Goal: Task Accomplishment & Management: Complete application form

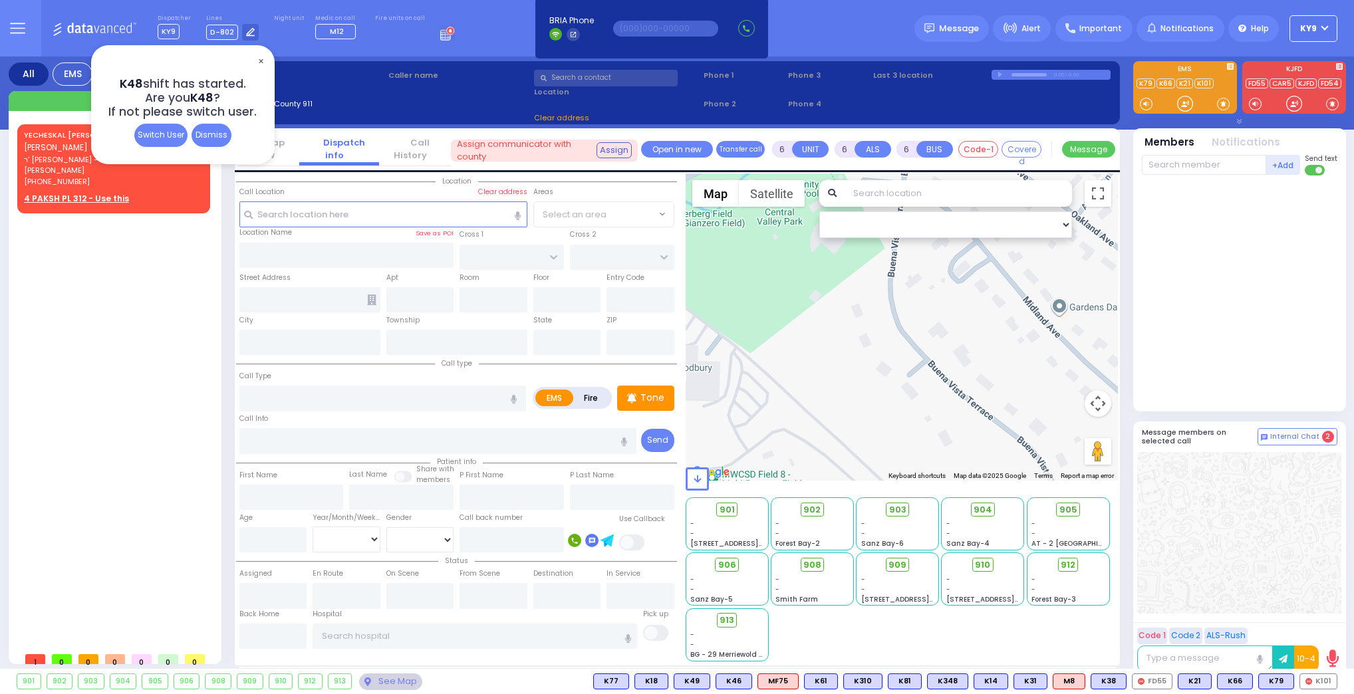
select select
click at [203, 139] on div "Dismiss" at bounding box center [211, 135] width 40 height 23
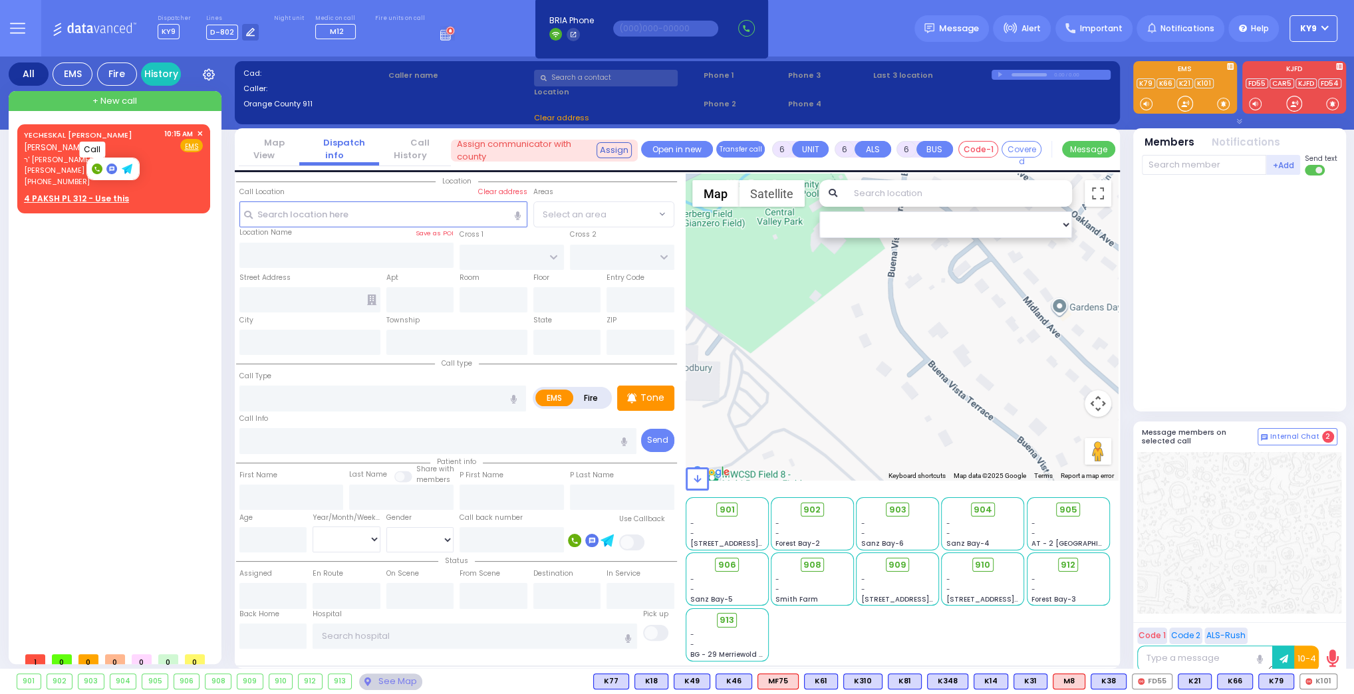
click at [94, 167] on icon at bounding box center [96, 169] width 5 height 5
type input "8455379538"
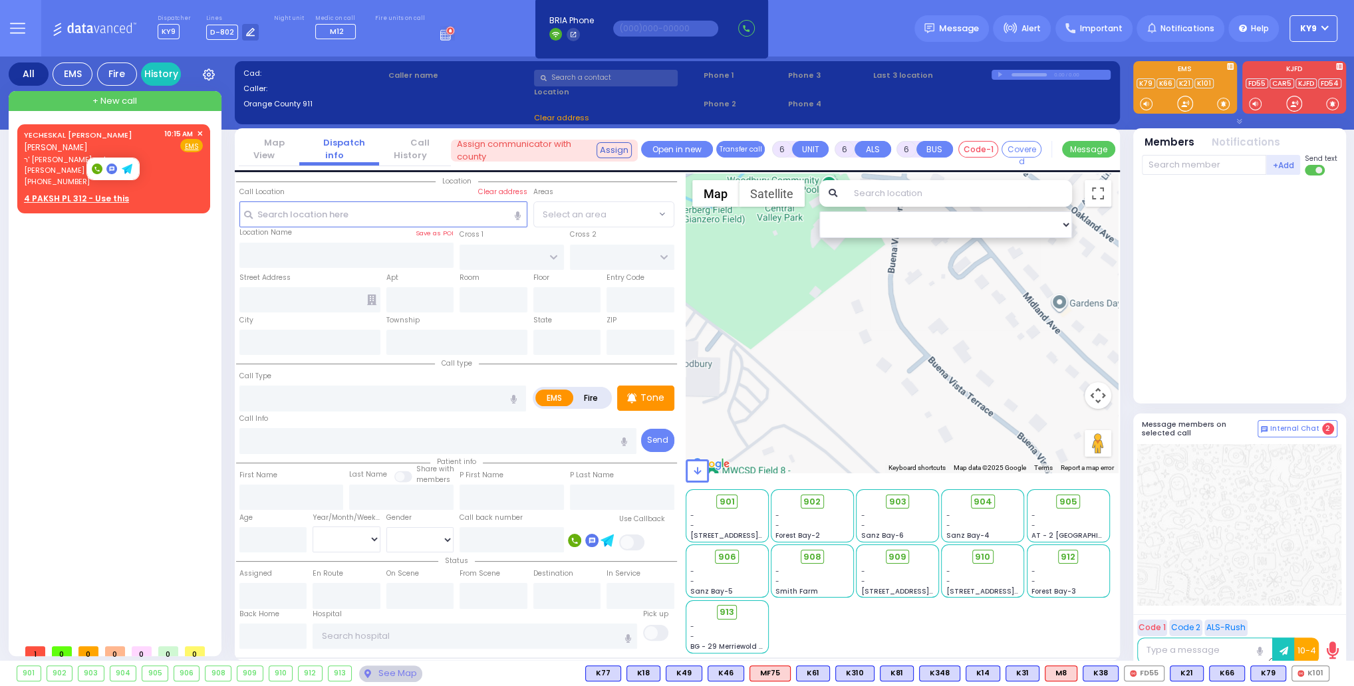
click at [96, 169] on rect at bounding box center [97, 169] width 11 height 11
type input "8455379538"
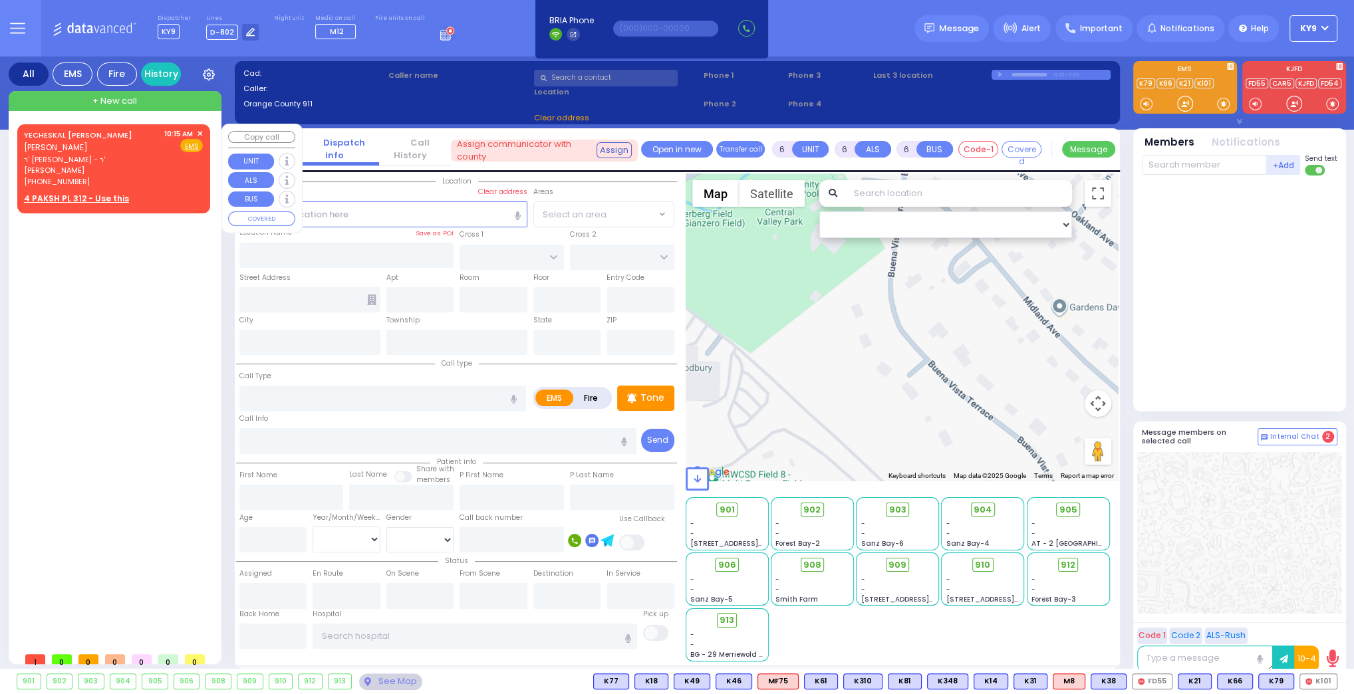
click at [195, 134] on div "10:15 AM ✕" at bounding box center [183, 133] width 39 height 11
type input "2"
type input "1"
select select
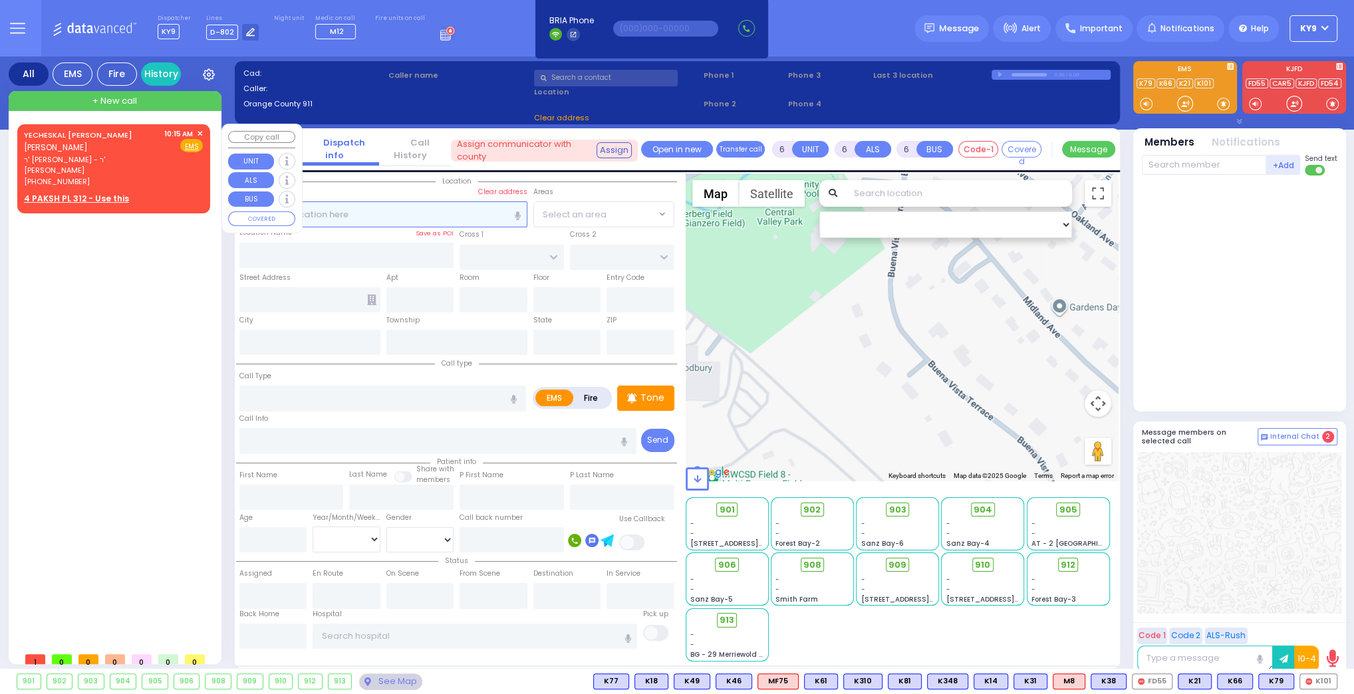
radio input "true"
type input "[PERSON_NAME]"
select select
type input "10:15"
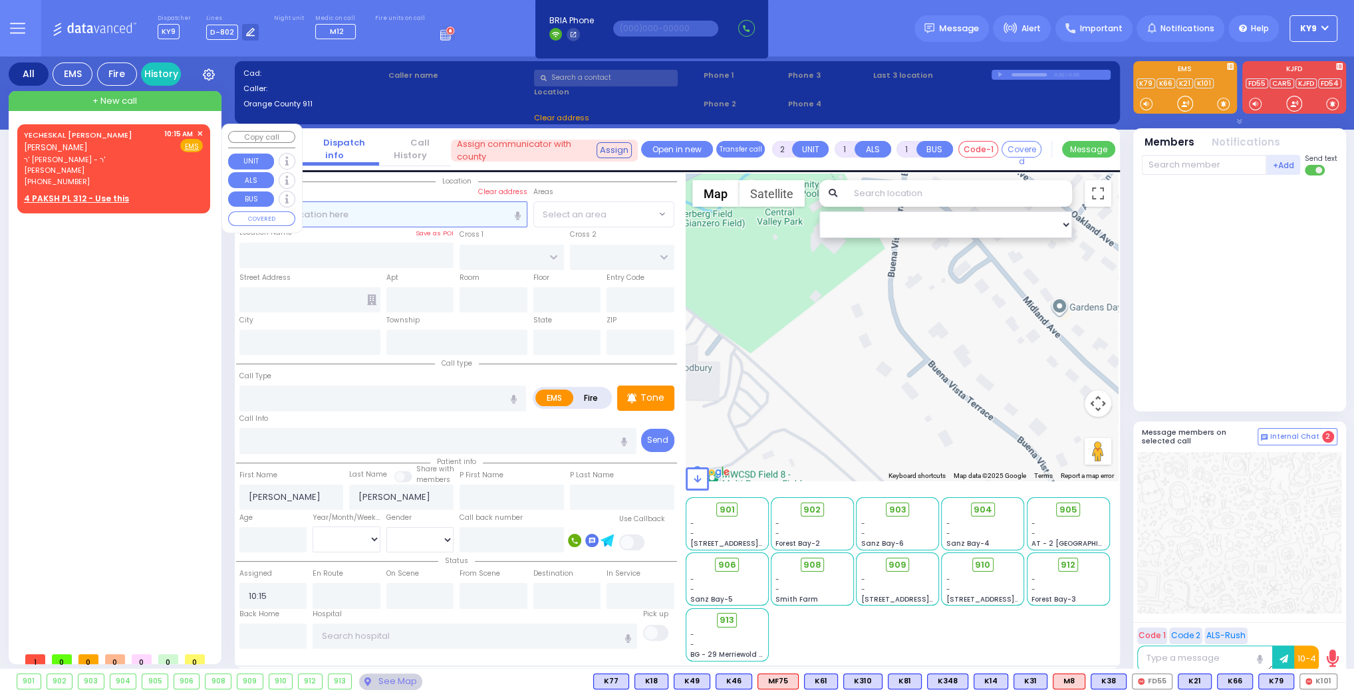
select select "Hatzalah Garages"
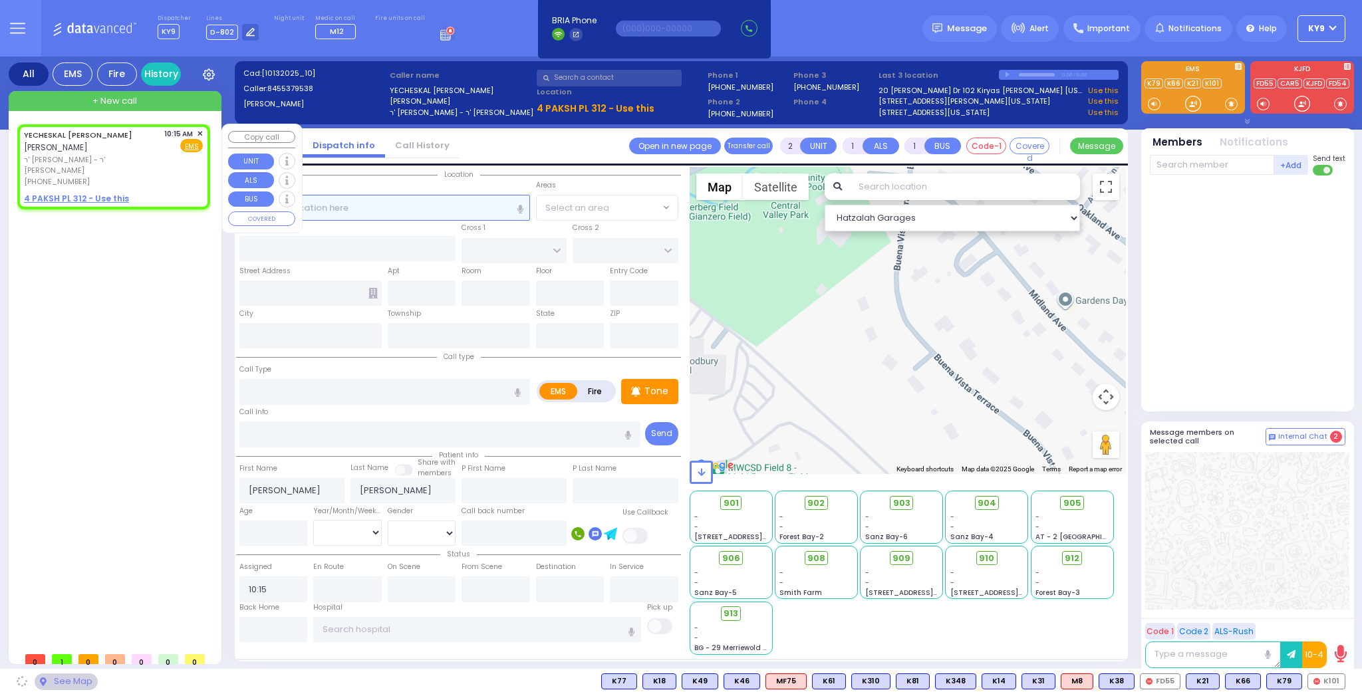
select select
radio input "true"
select select
select select "Hatzalah Garages"
click at [200, 130] on span "✕" at bounding box center [200, 133] width 6 height 11
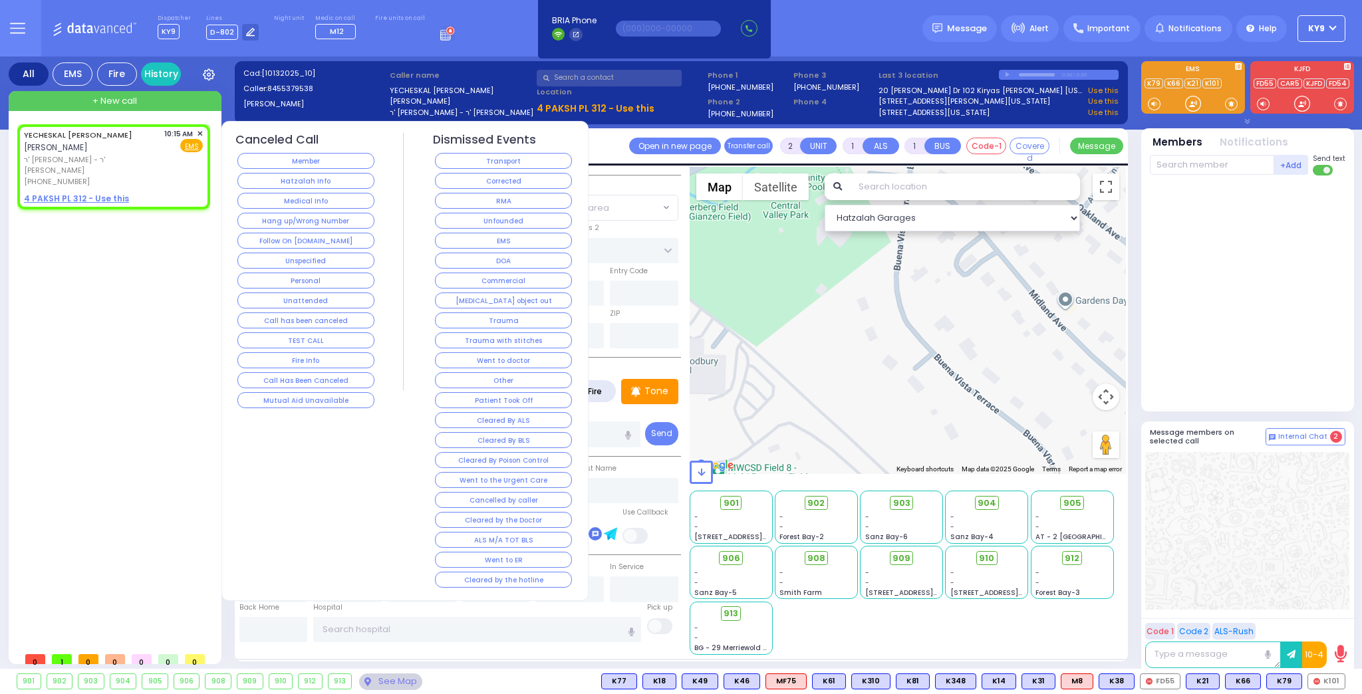
click at [329, 218] on button "Hang up/Wrong Number" at bounding box center [305, 221] width 137 height 16
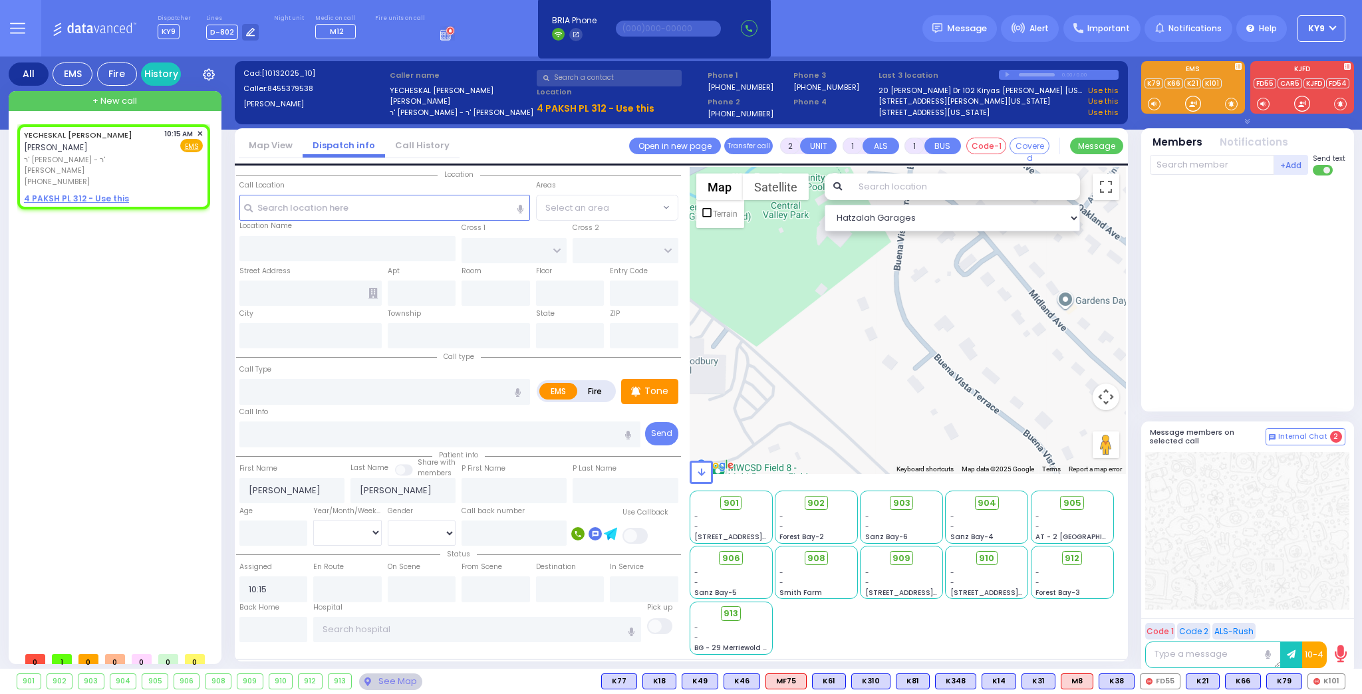
select select
radio input "true"
select select
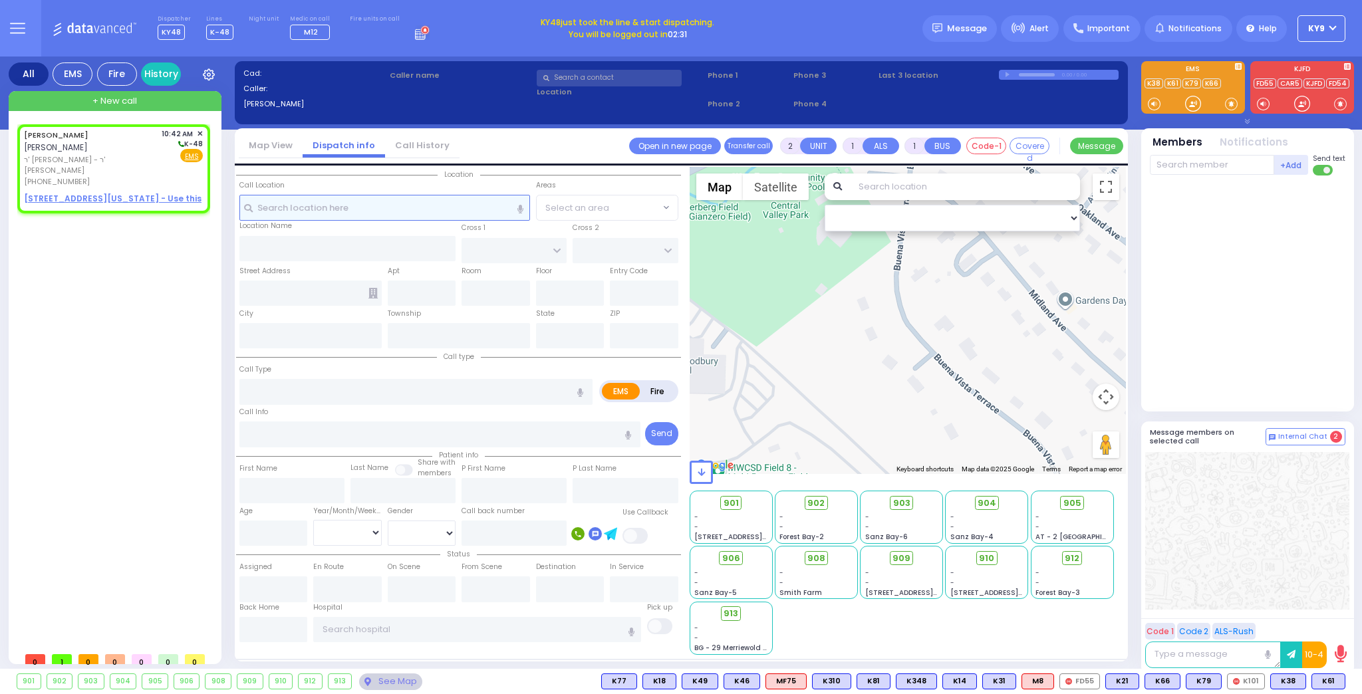
select select
radio input "true"
type input "[PERSON_NAME]"
type input "POSEN"
select select
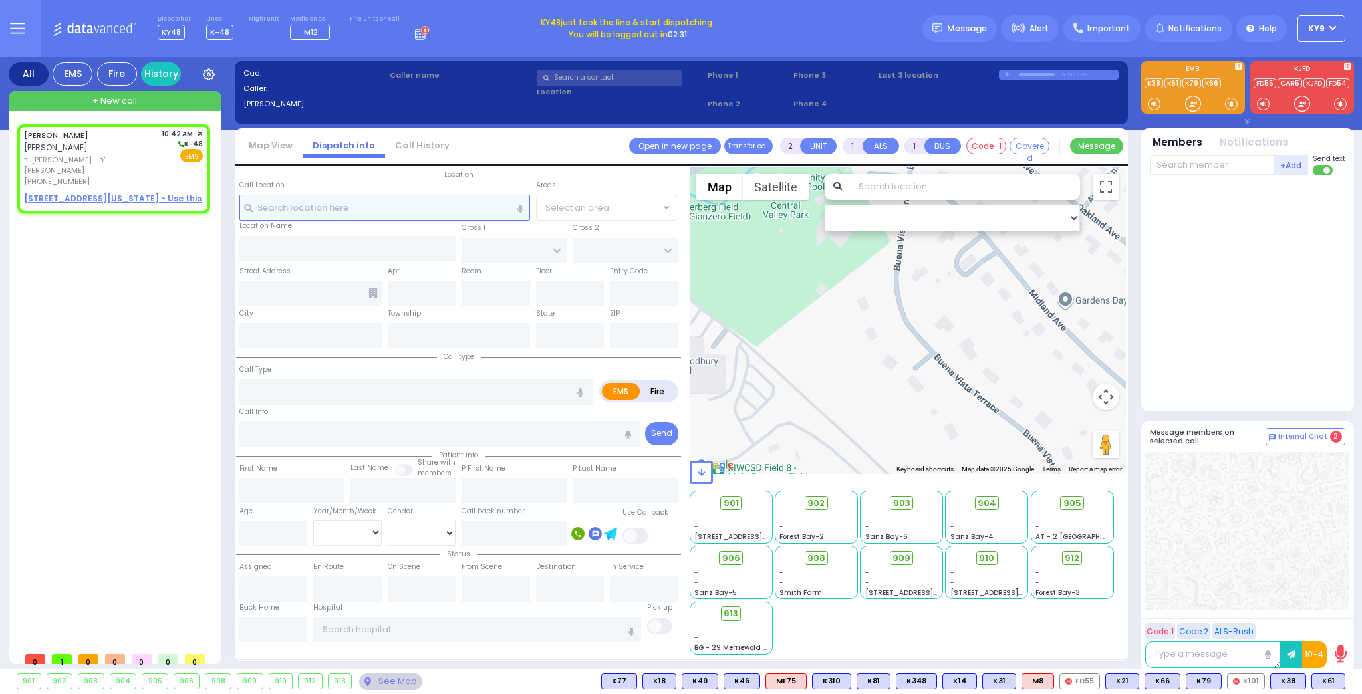
type input "10:42"
select select "Hatzalah Garages"
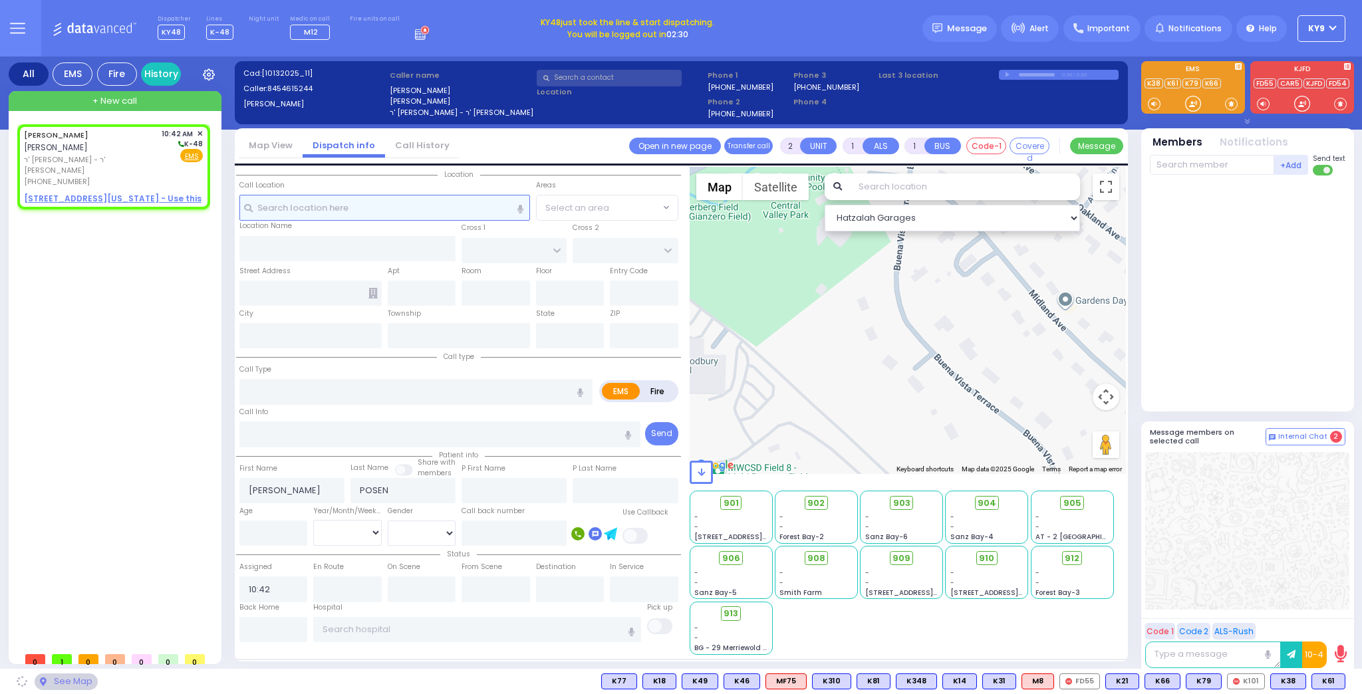
select select
radio input "true"
select select
select select "Hatzalah Garages"
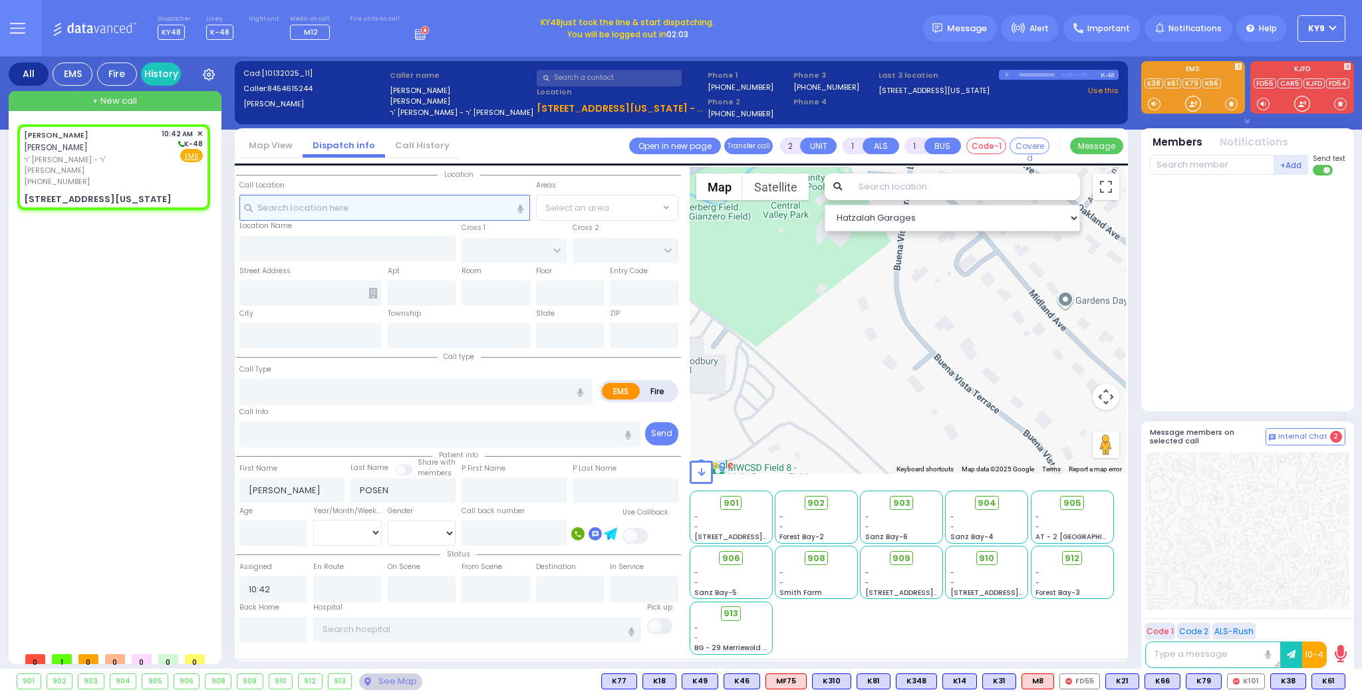
select select
radio input "true"
select select
select select "Hatzalah Garages"
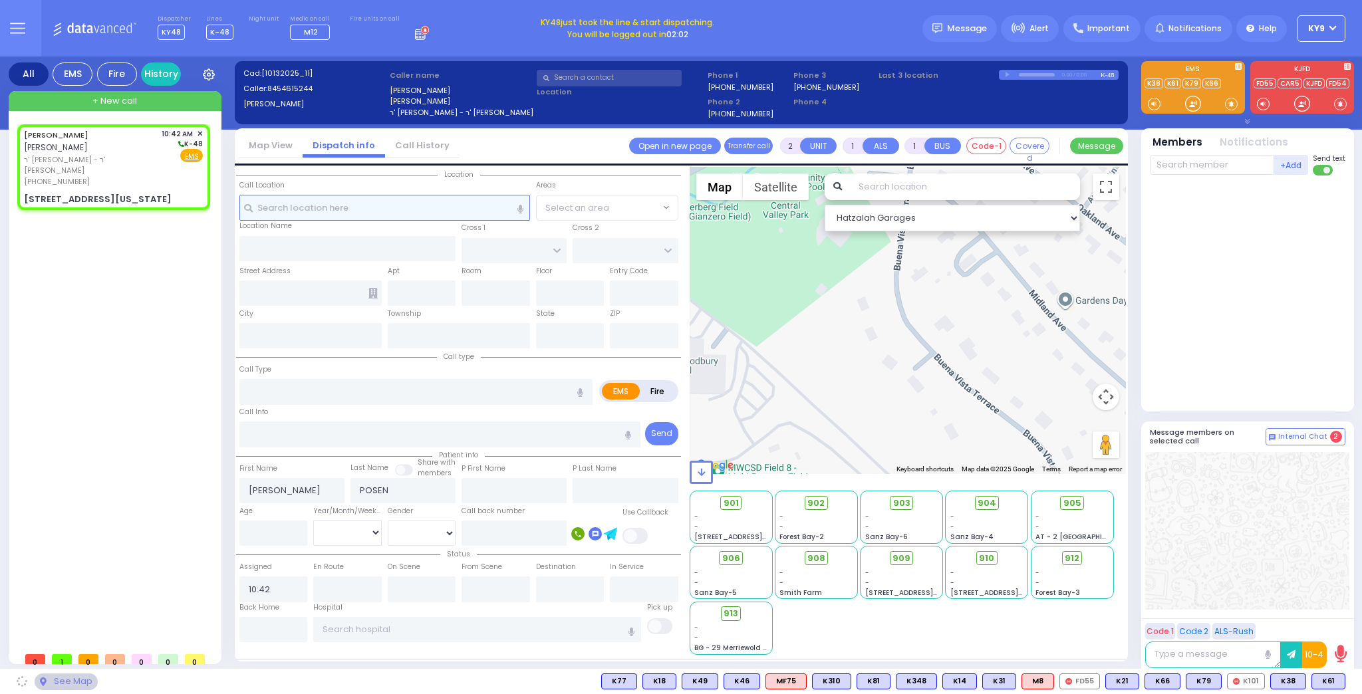
type input "MERRIEWOLD LN SOUTH"
type input "[STREET_ADDRESS][US_STATE]"
type input "Monroe"
type input "[US_STATE]"
type input "10950"
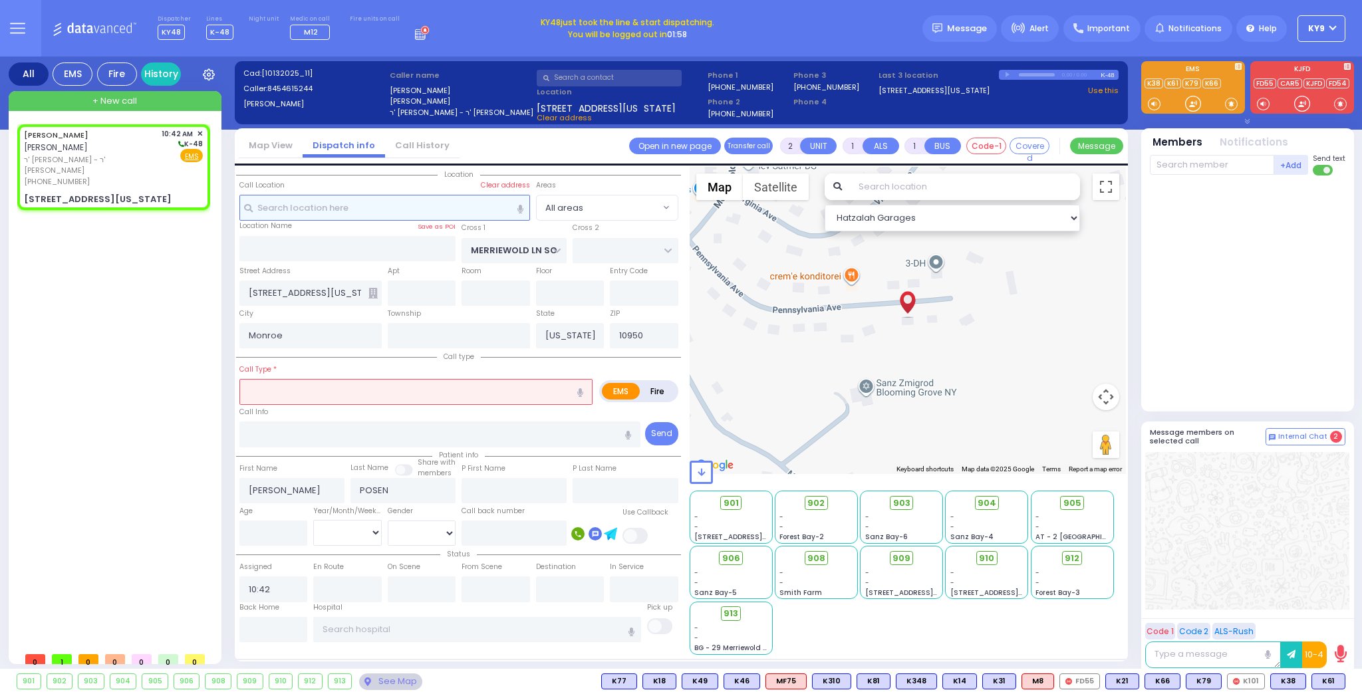
select select
radio input "true"
select select
select select "Hatzalah Garages"
select select
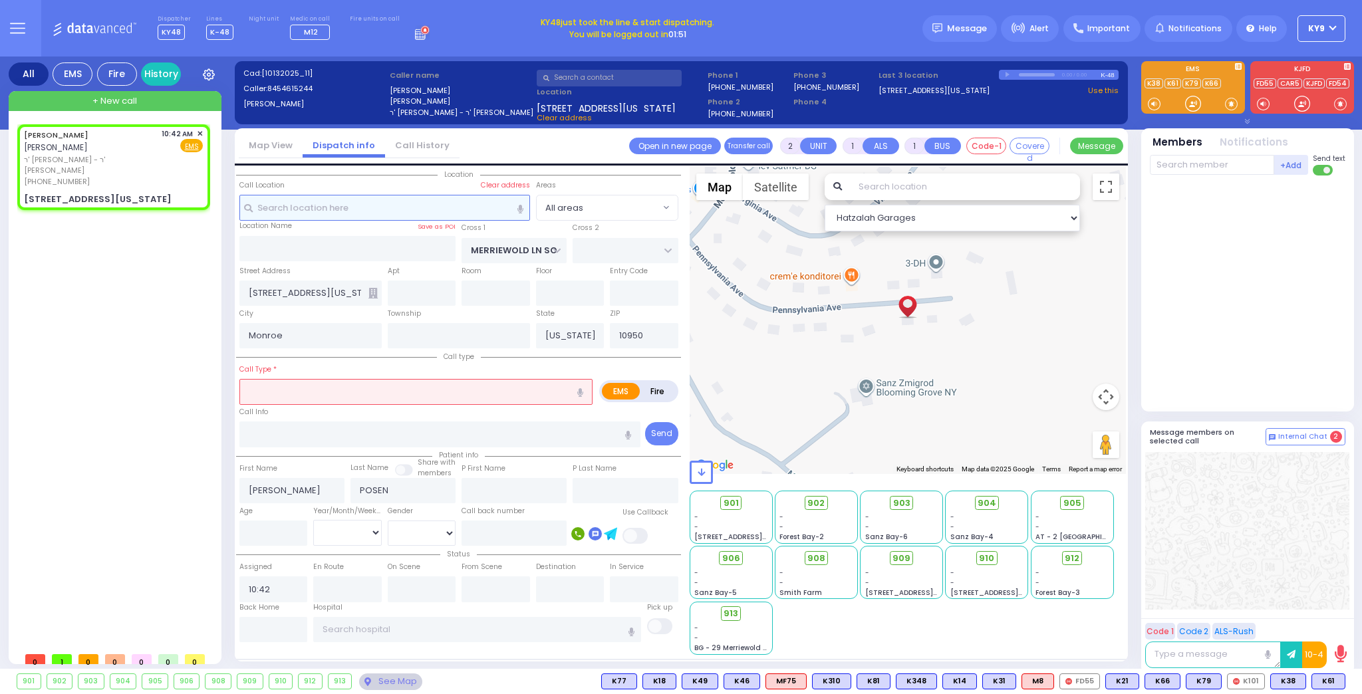
radio input "true"
select select
select select "Hatzalah Garages"
type input "1"
type input "0"
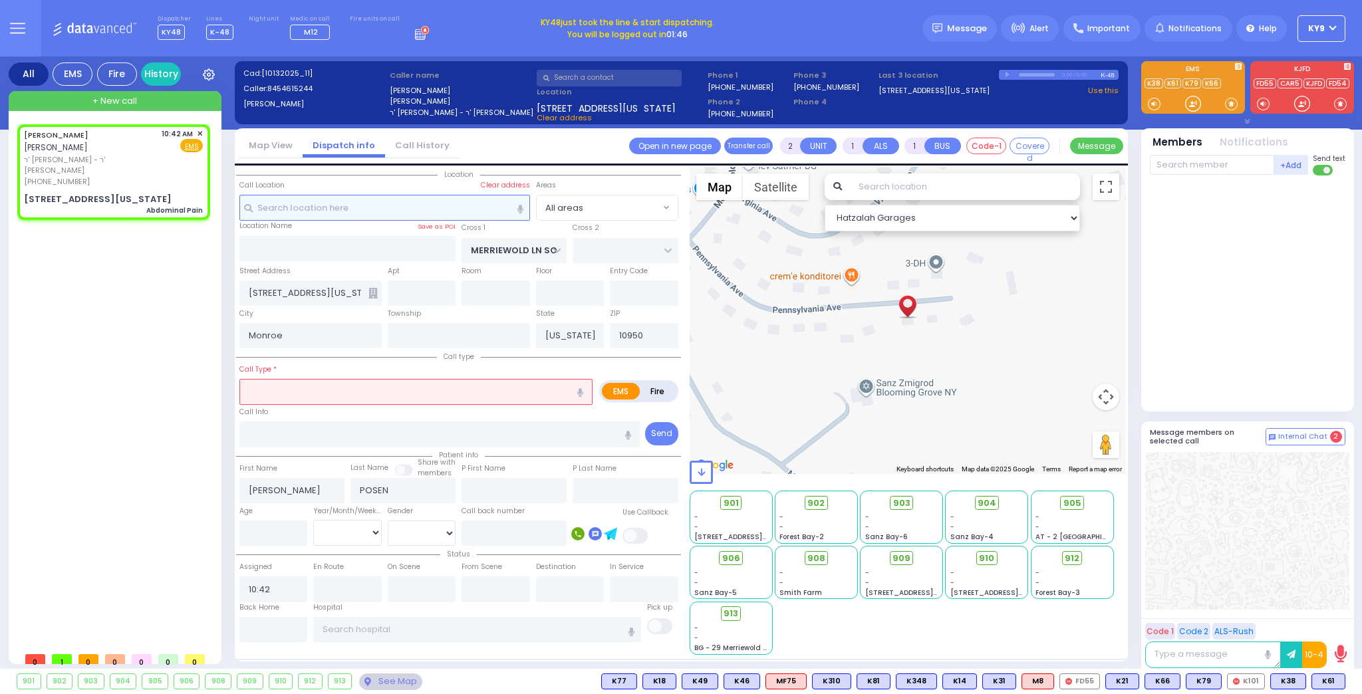
select select
type input "Abdominal Pain"
radio input "true"
select select
select select "Hatzalah Garages"
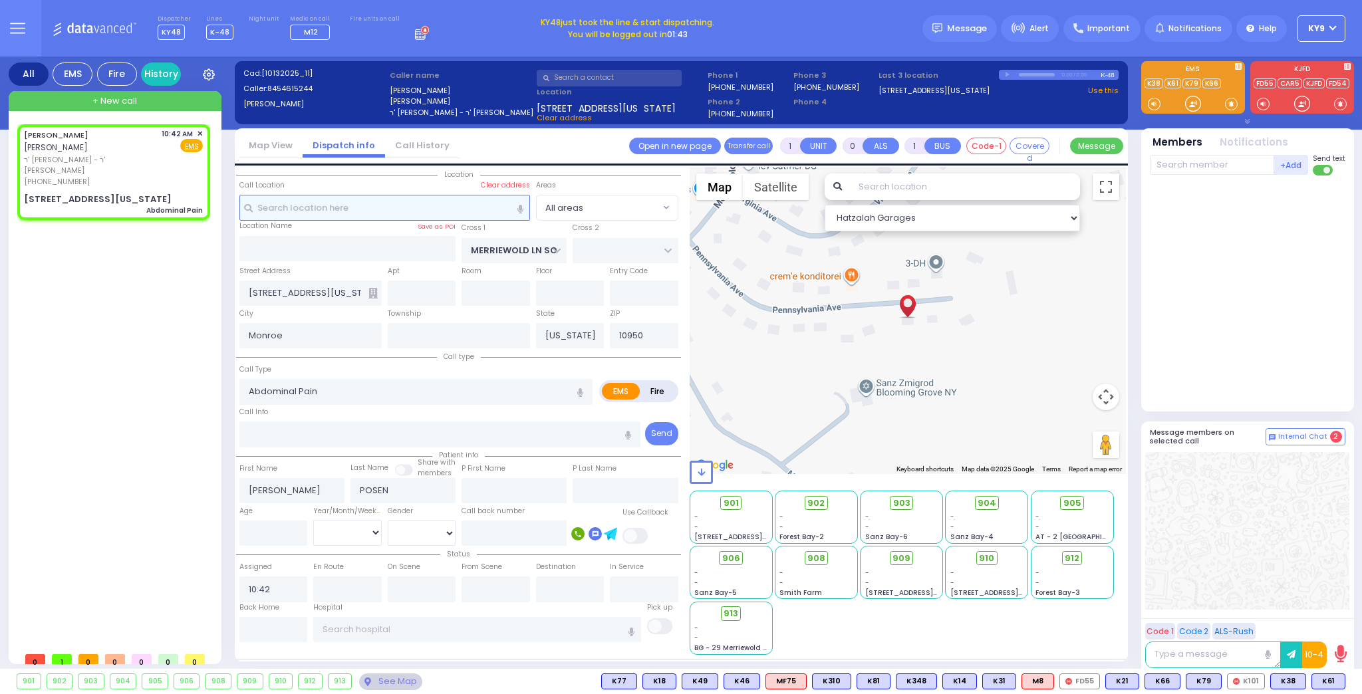
select select
radio input "true"
select select
select select "Hatzalah Garages"
select select
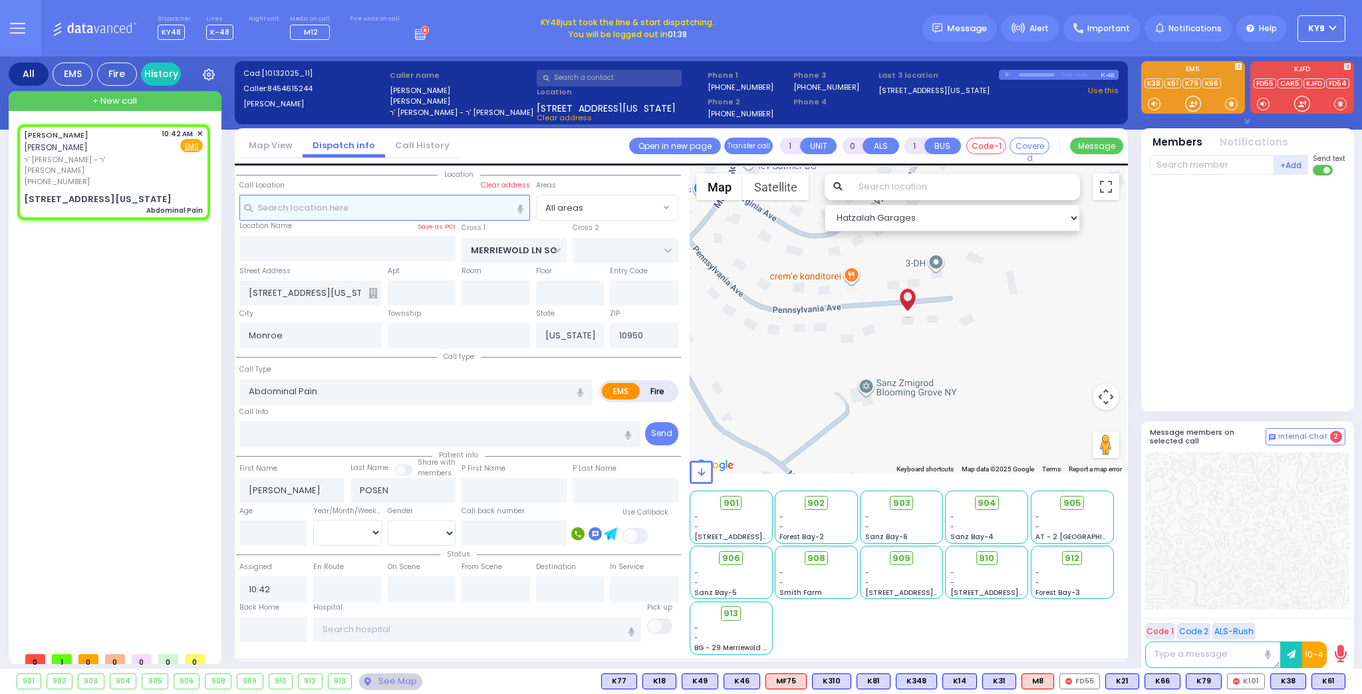
radio input "true"
select select
select select "Hatzalah Garages"
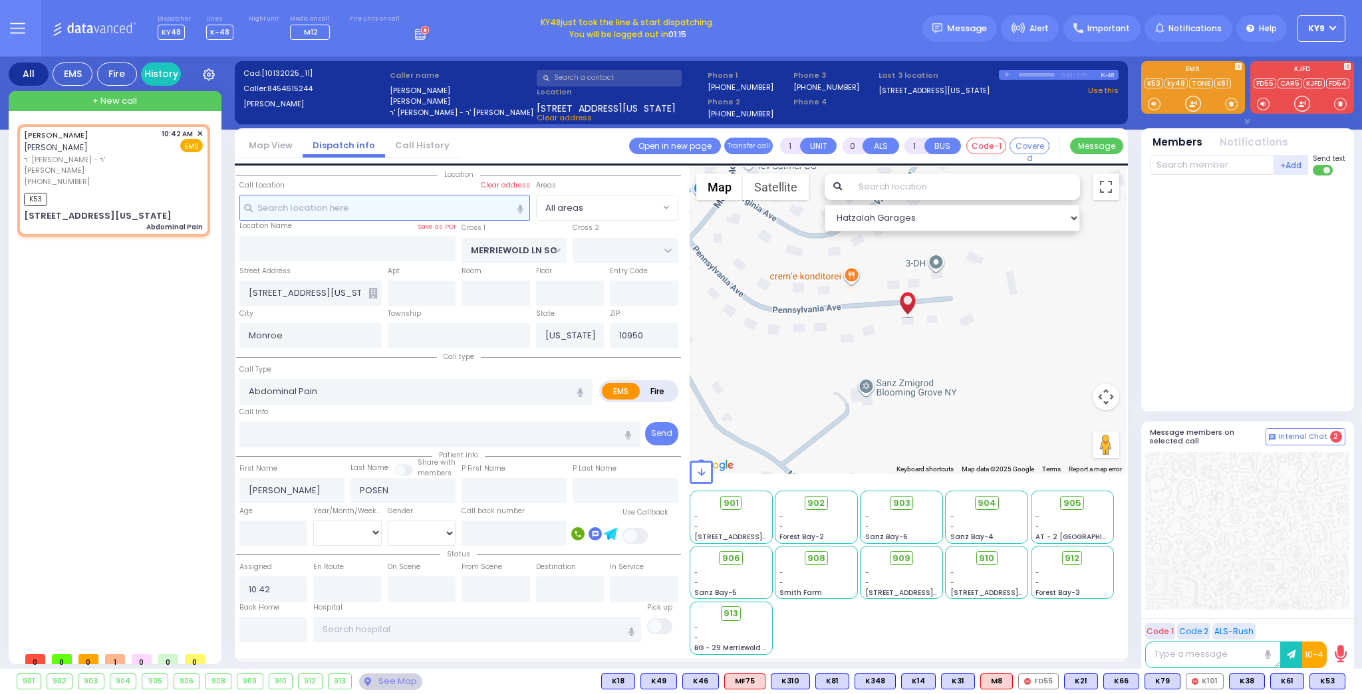
select select
radio input "true"
select select
type input "10:44"
select select "Hatzalah Garages"
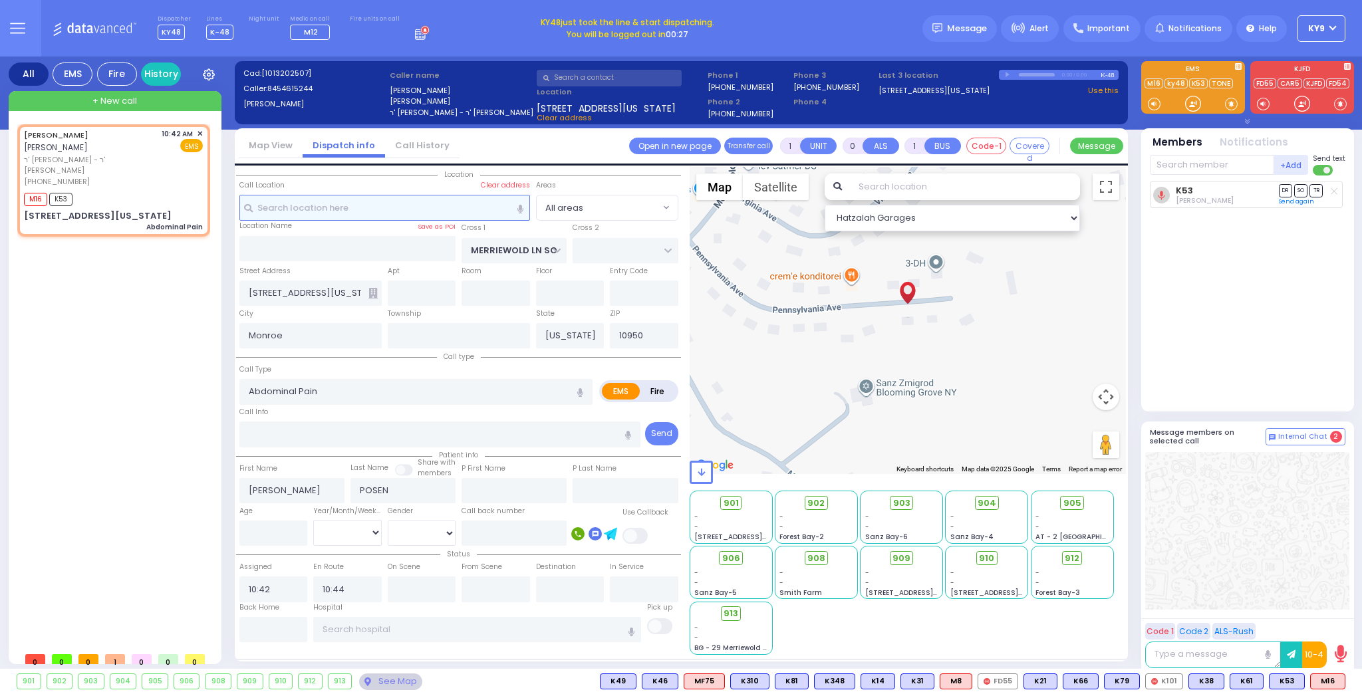
select select
radio input "true"
select select
select select "Hatzalah Garages"
